Goal: Check status

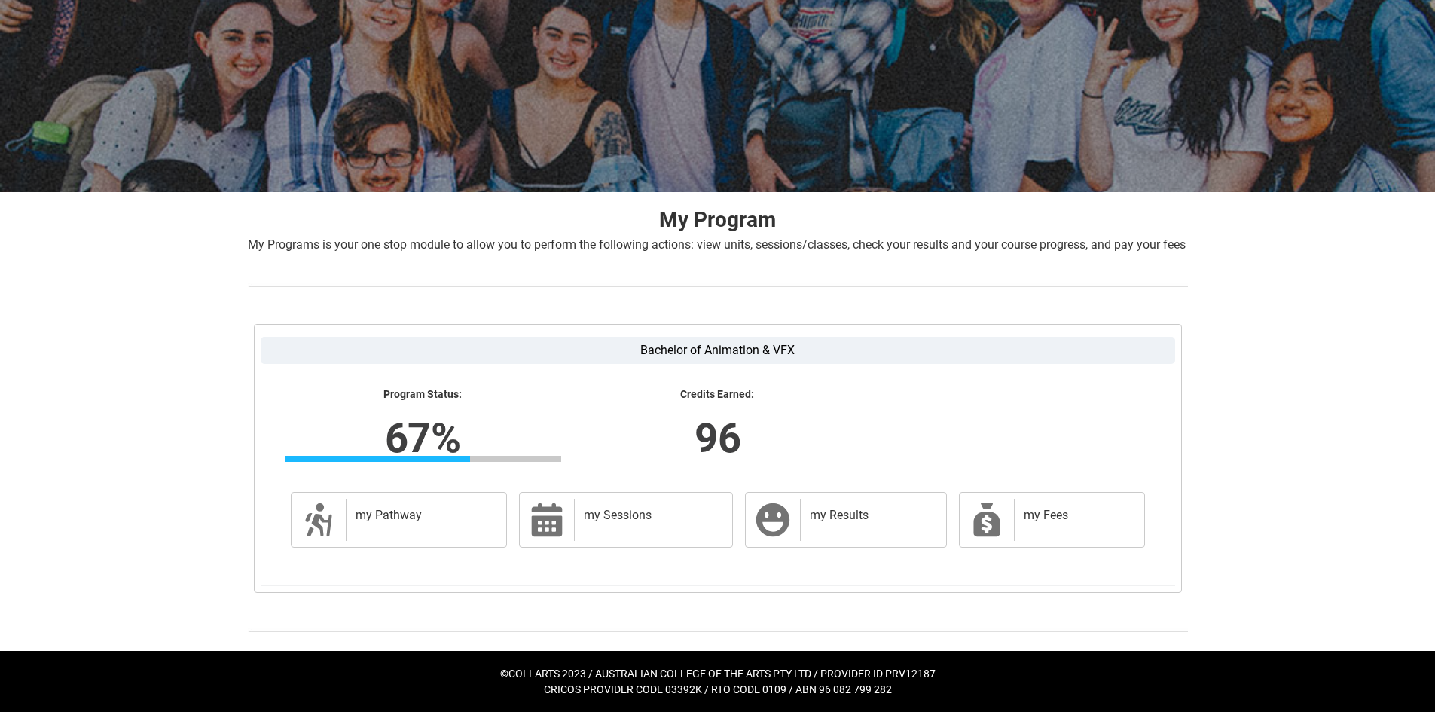
scroll to position [127, 0]
drag, startPoint x: 380, startPoint y: 432, endPoint x: 509, endPoint y: 443, distance: 130.1
click at [509, 443] on div "Program Status: 67% Progress 67% Credits Earned: 96" at bounding box center [718, 431] width 884 height 86
click at [511, 443] on lightning-formatted-number "96" at bounding box center [717, 438] width 470 height 62
click at [442, 427] on lightning-formatted-number "67%" at bounding box center [423, 438] width 470 height 62
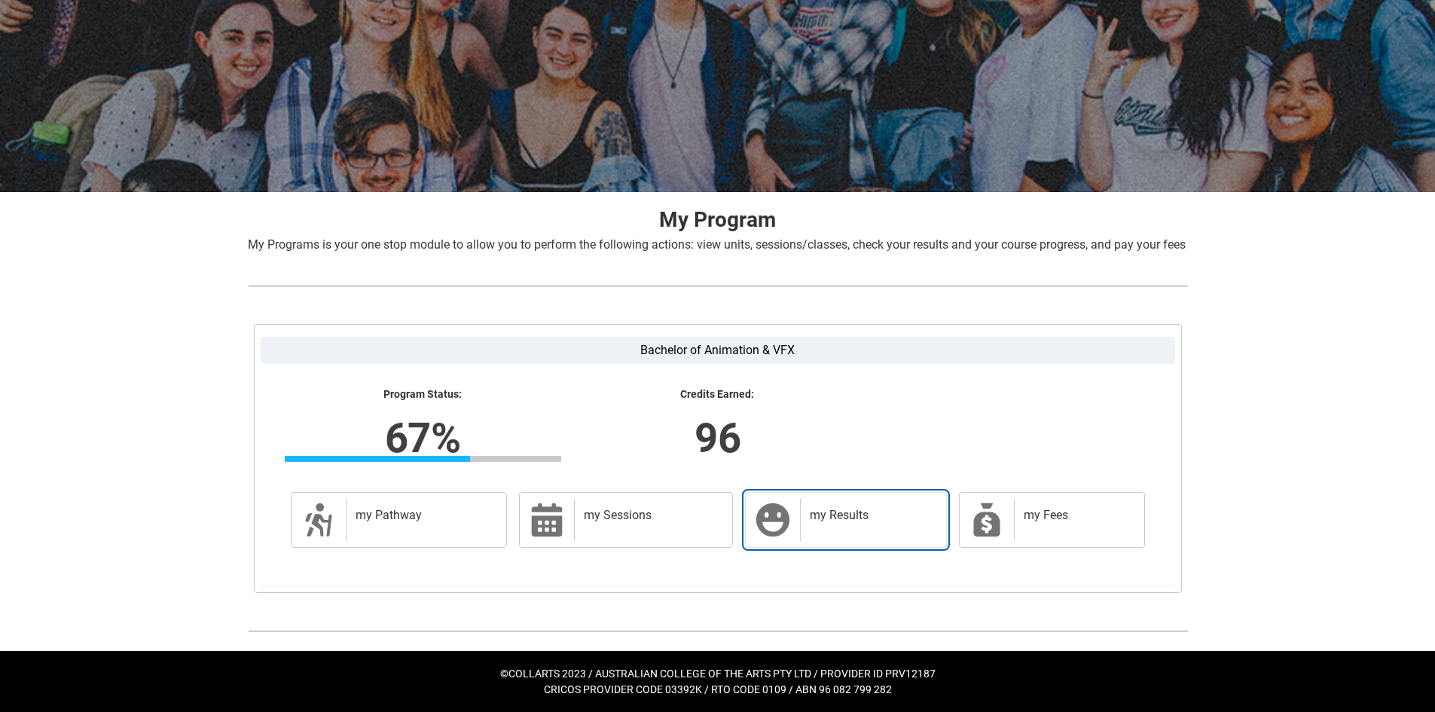
click at [823, 523] on div "my Results" at bounding box center [869, 520] width 139 height 42
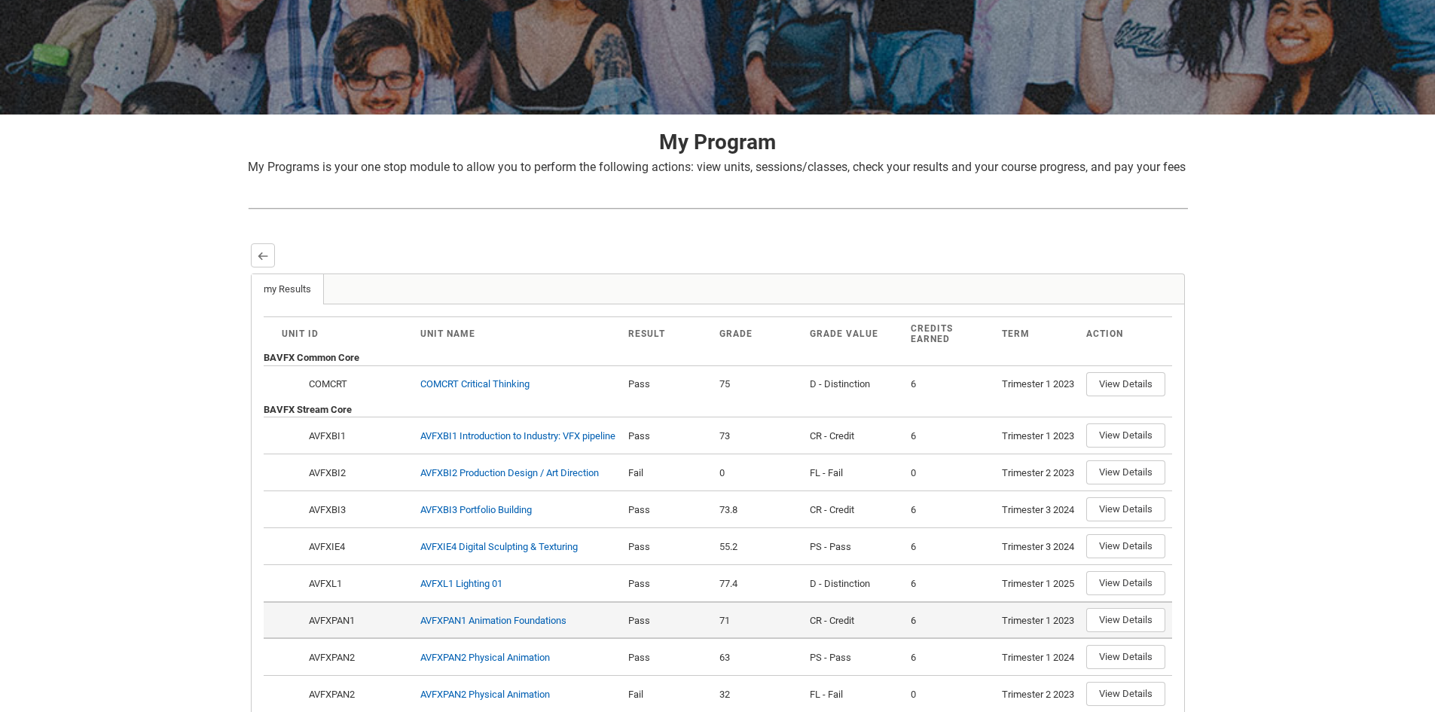
scroll to position [0, 0]
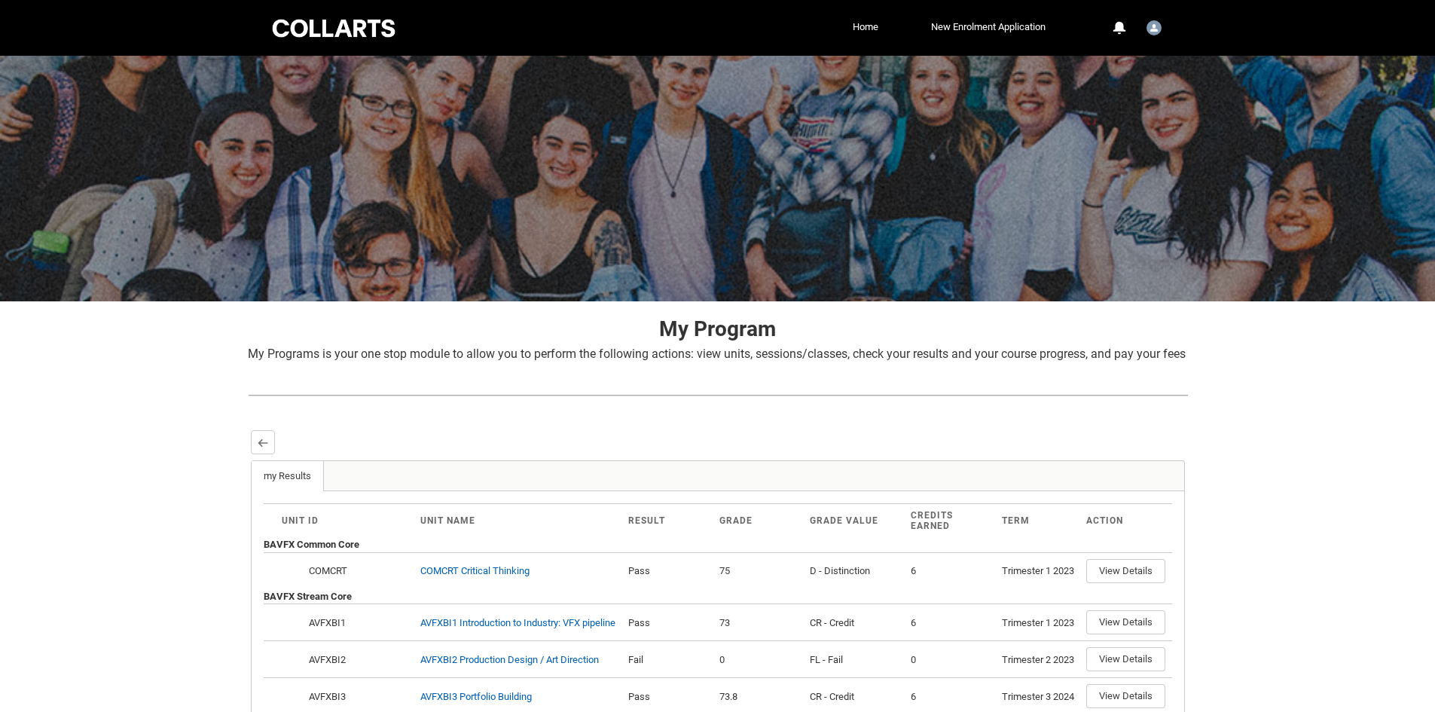
click at [516, 394] on div at bounding box center [718, 395] width 964 height 40
click at [267, 453] on button "Back" at bounding box center [263, 442] width 24 height 24
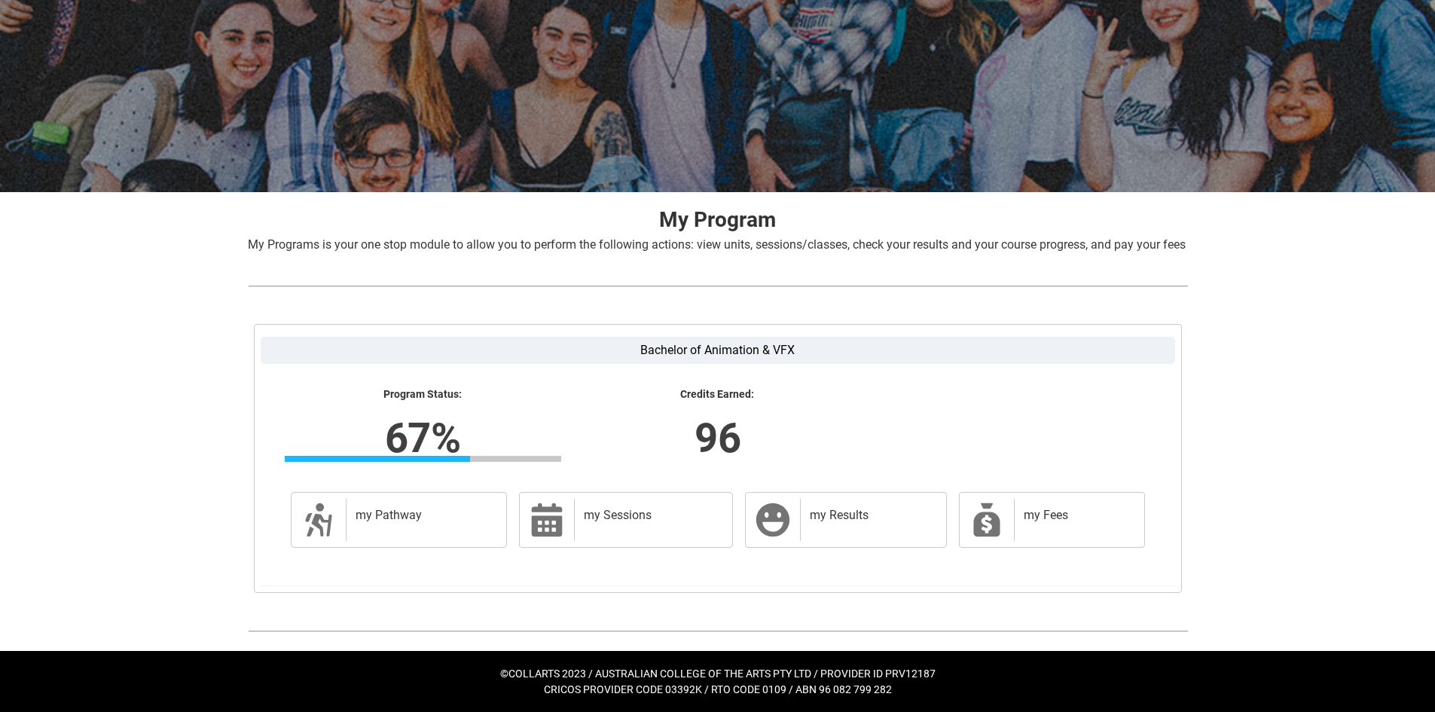
scroll to position [127, 0]
click at [420, 505] on div "my Pathway" at bounding box center [423, 520] width 155 height 42
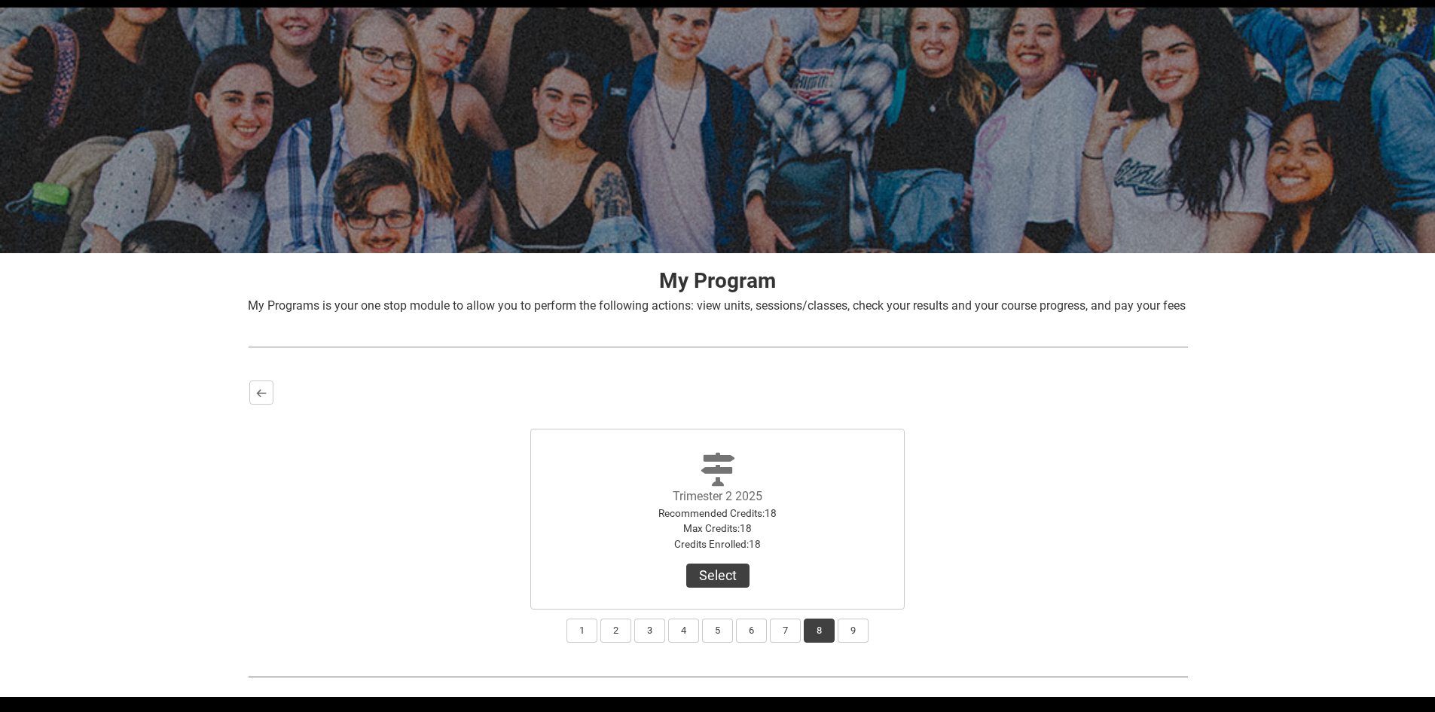
scroll to position [112, 0]
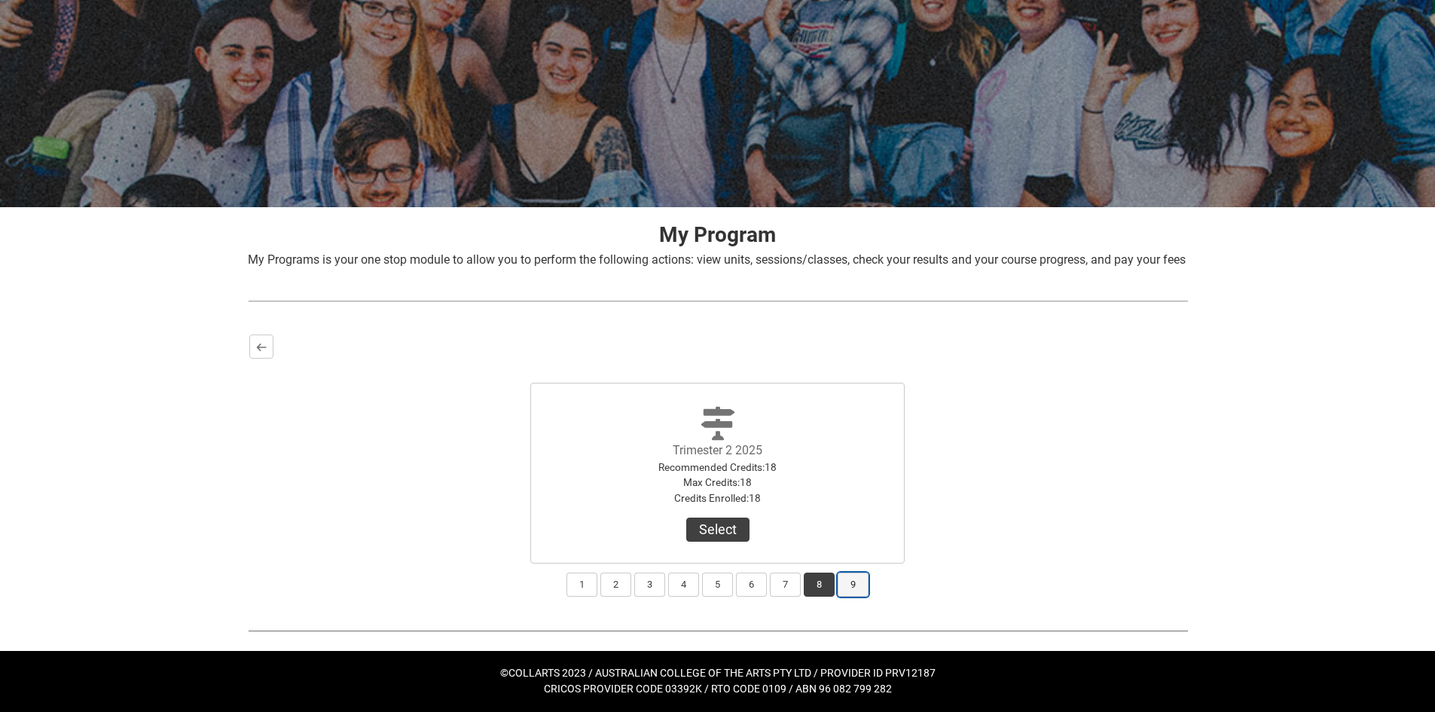
click at [850, 583] on button "9" at bounding box center [853, 584] width 31 height 24
click at [820, 579] on button "8" at bounding box center [819, 584] width 31 height 24
click at [860, 587] on button "9" at bounding box center [853, 584] width 31 height 24
click at [725, 525] on button "Select" at bounding box center [717, 530] width 63 height 24
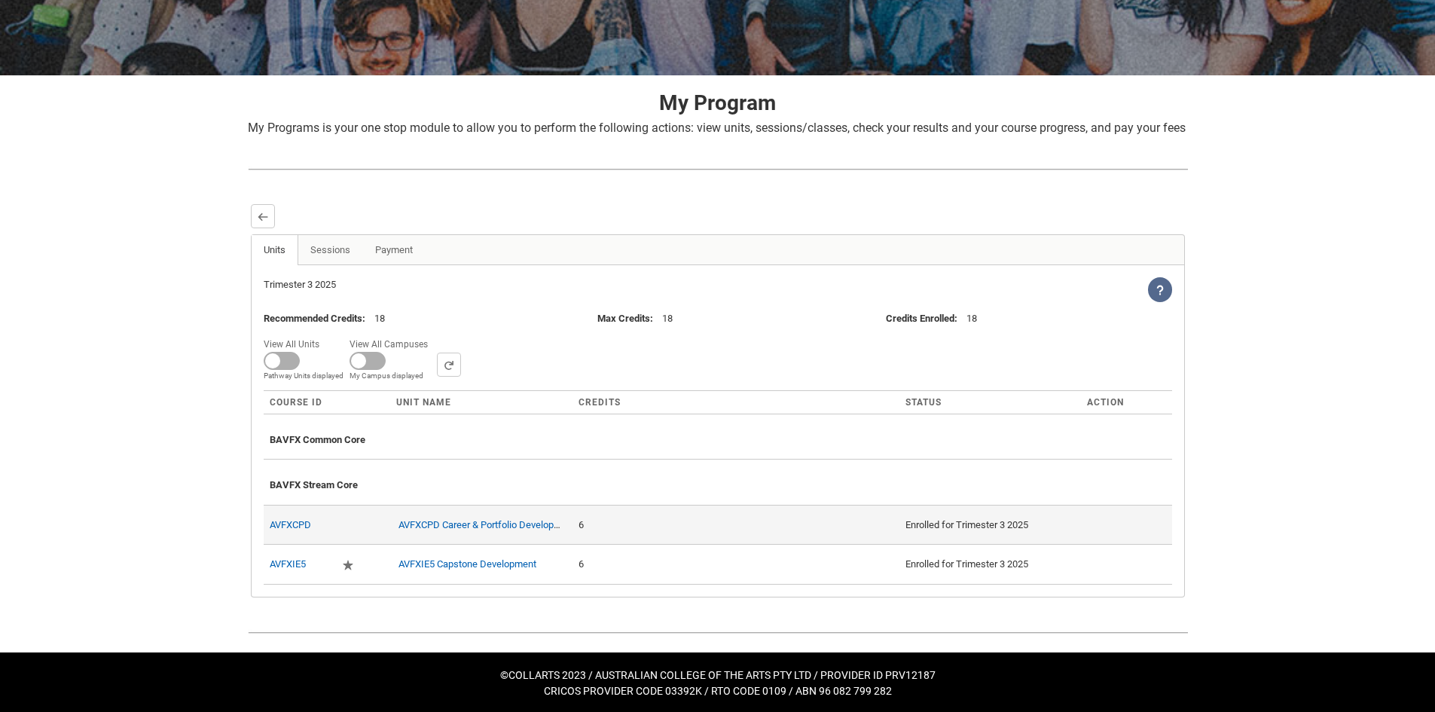
scroll to position [246, 0]
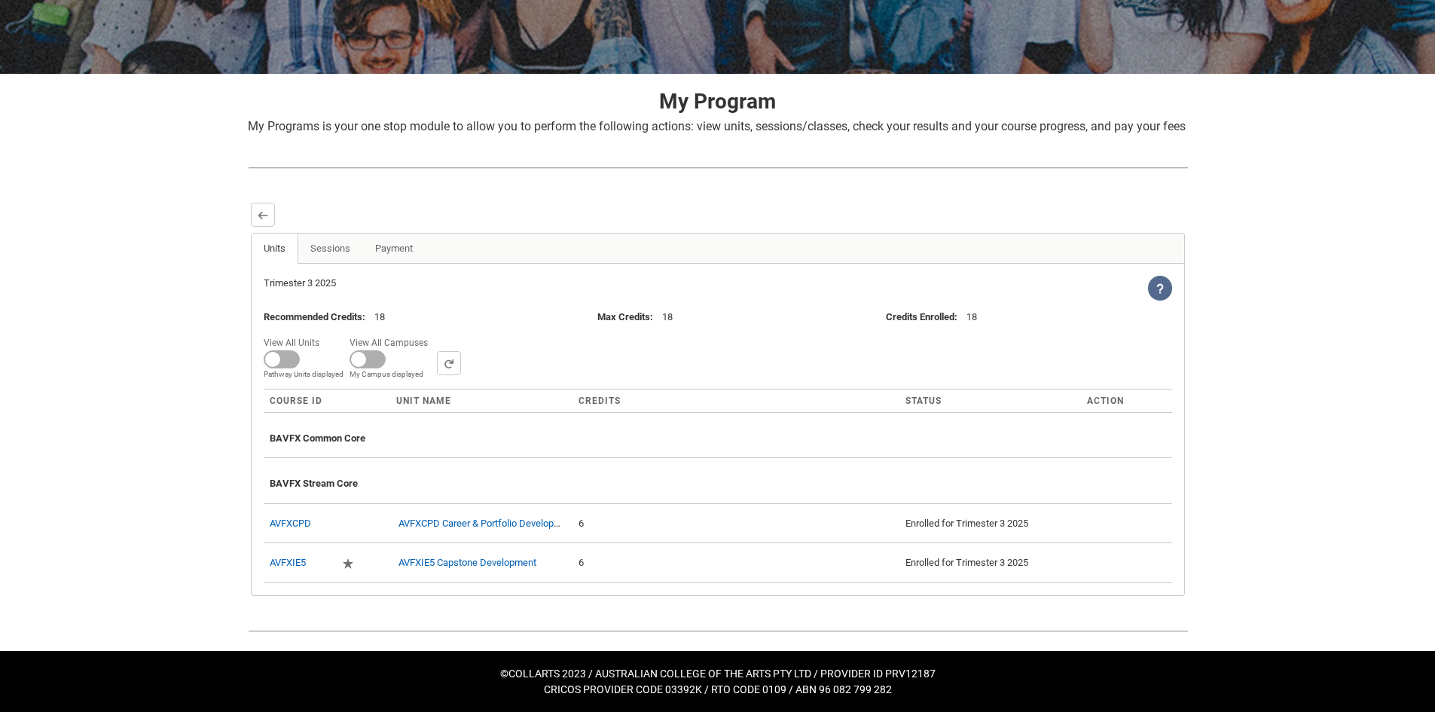
drag, startPoint x: 442, startPoint y: 170, endPoint x: 461, endPoint y: 185, distance: 24.1
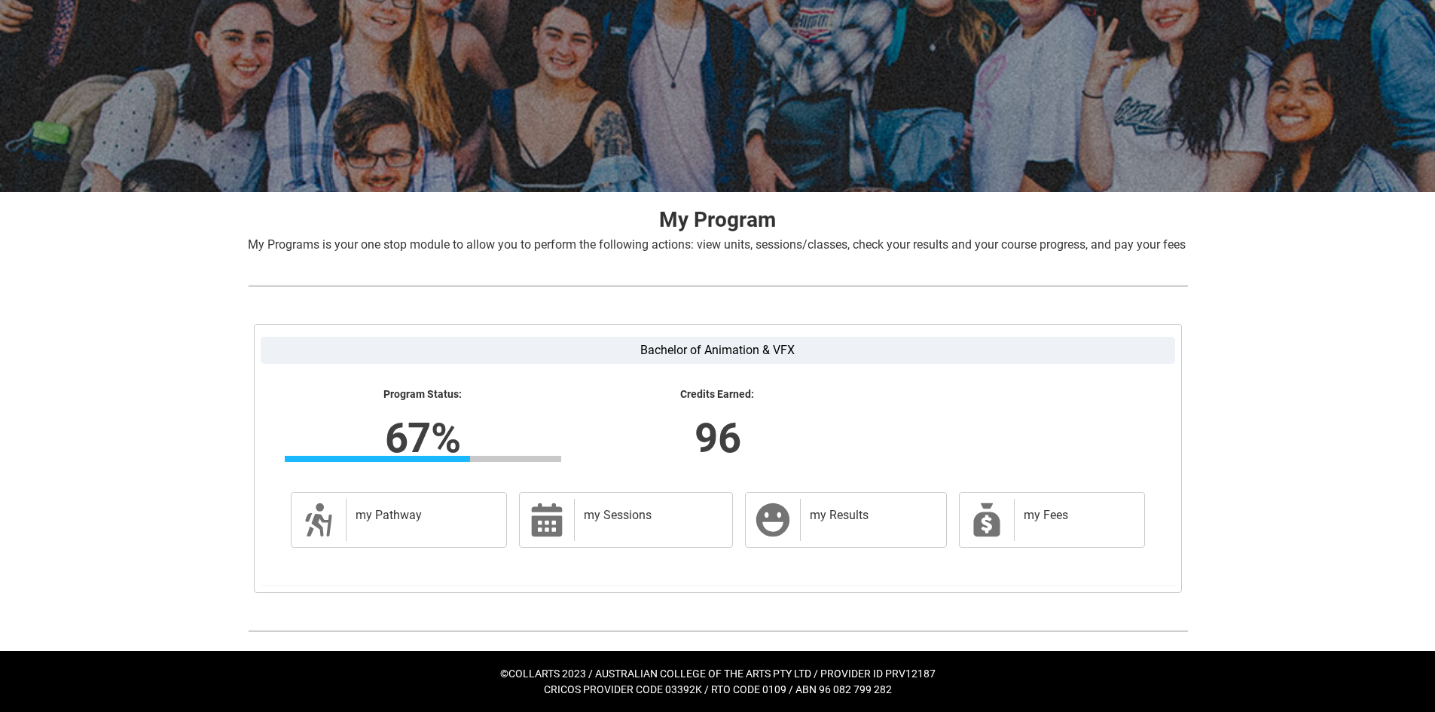
scroll to position [127, 0]
click at [807, 510] on div "my Results" at bounding box center [869, 520] width 139 height 42
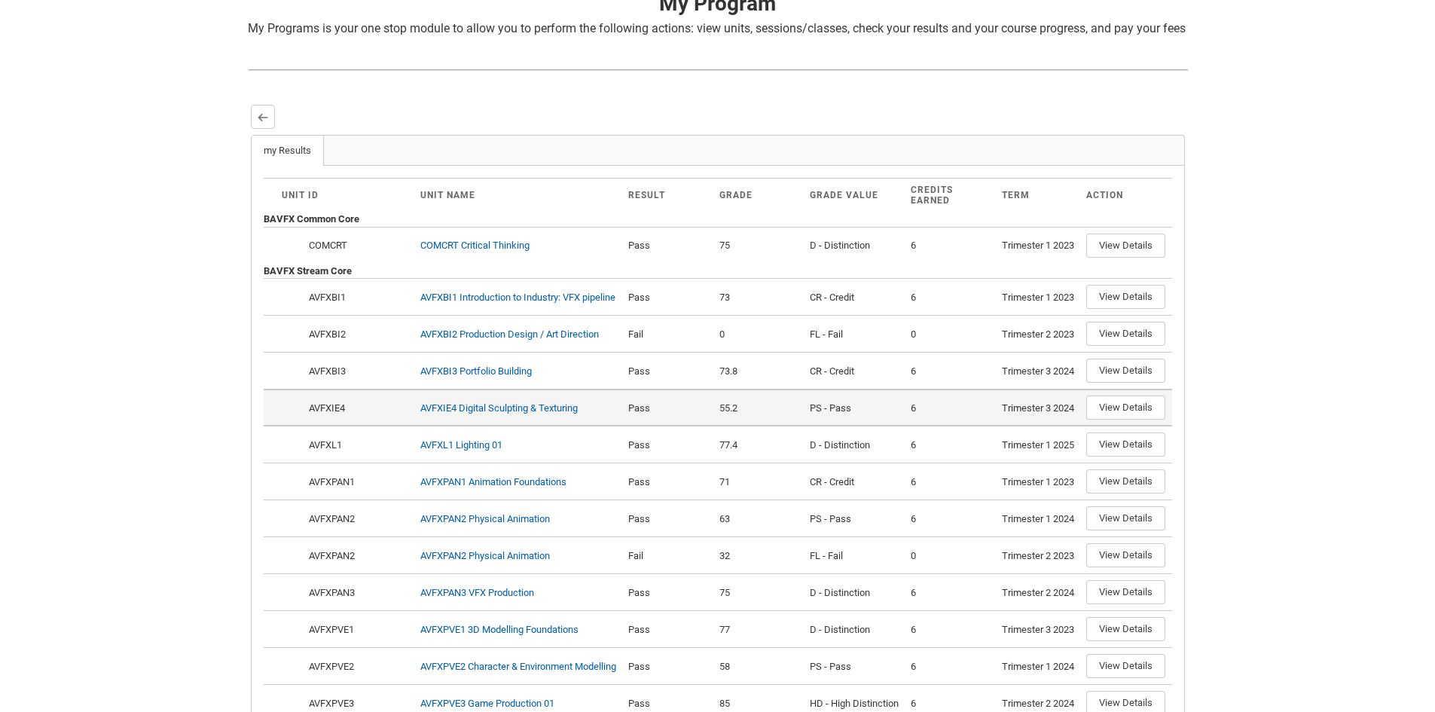
scroll to position [319, 0]
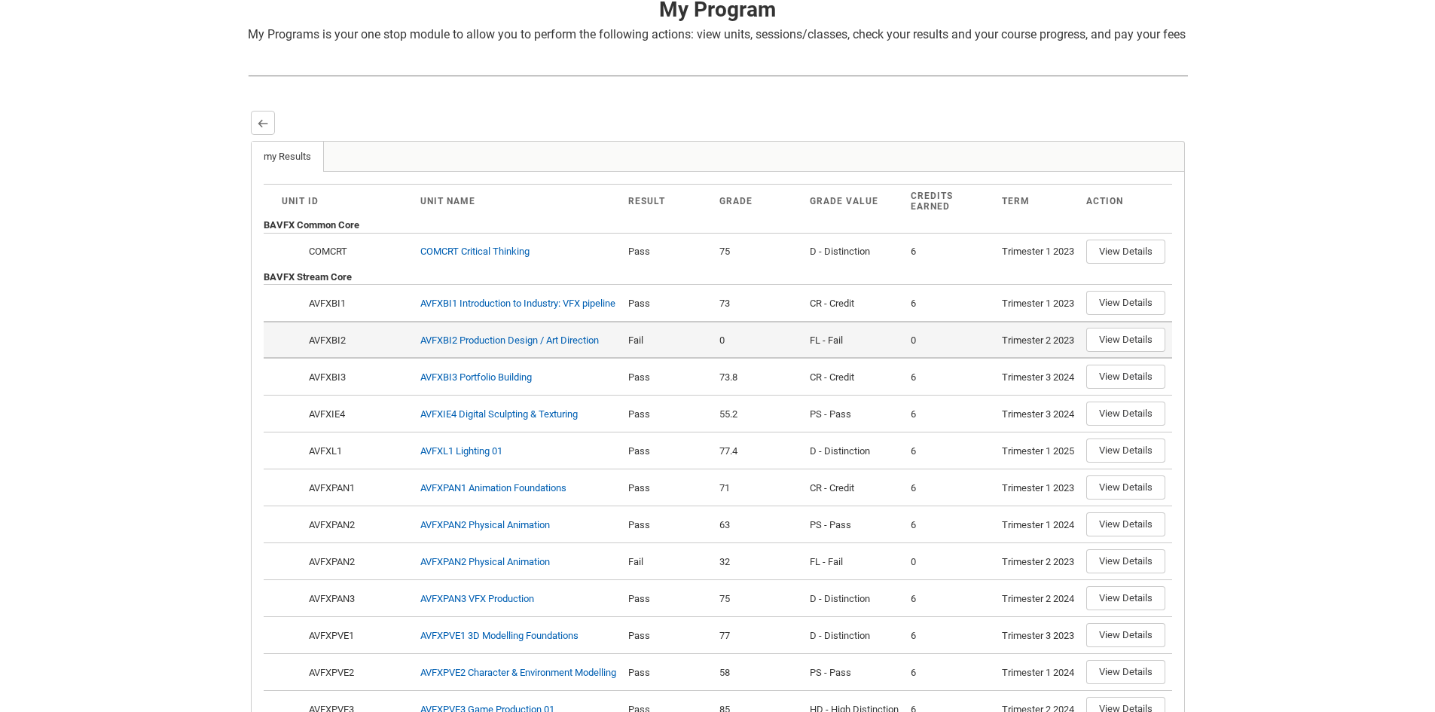
drag, startPoint x: 282, startPoint y: 426, endPoint x: 294, endPoint y: 437, distance: 16.5
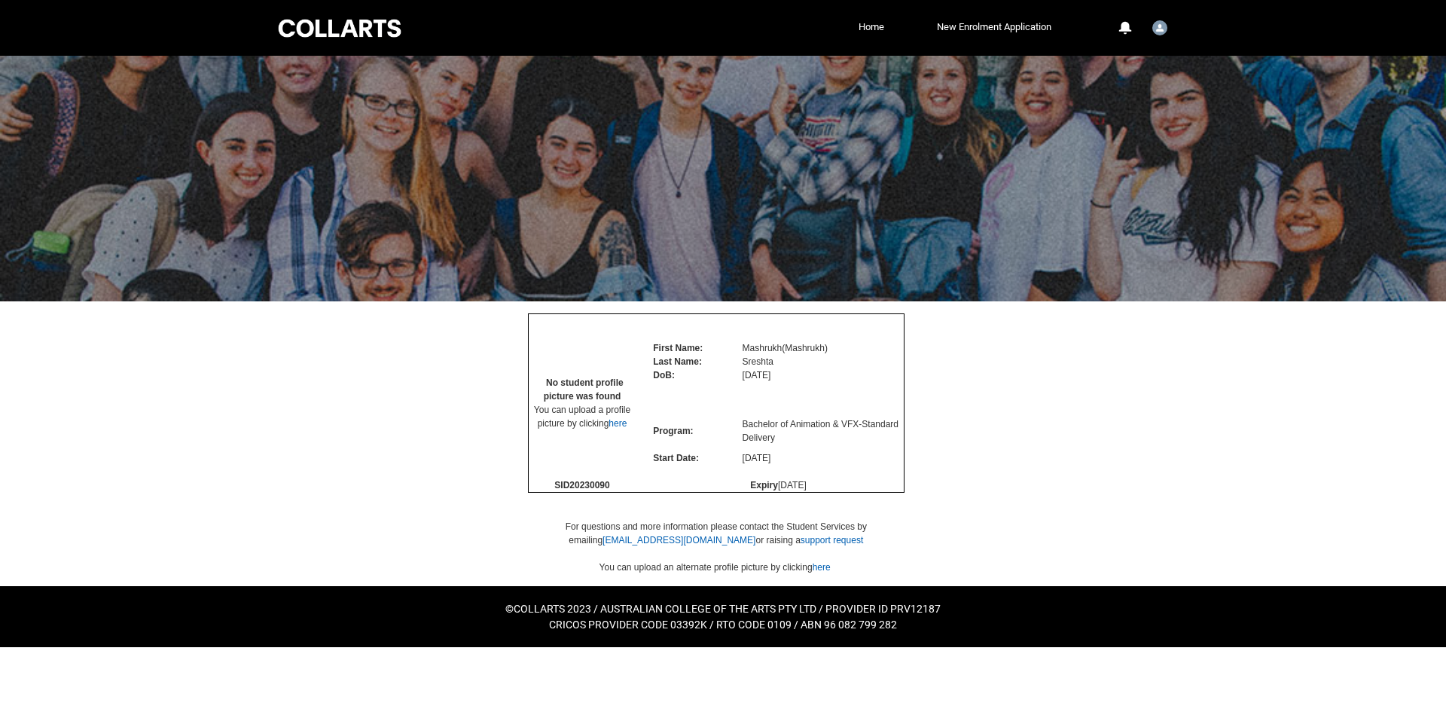
click at [354, 357] on div at bounding box center [723, 443] width 964 height 285
click at [612, 429] on link "here" at bounding box center [618, 423] width 18 height 11
